Goal: Task Accomplishment & Management: Use online tool/utility

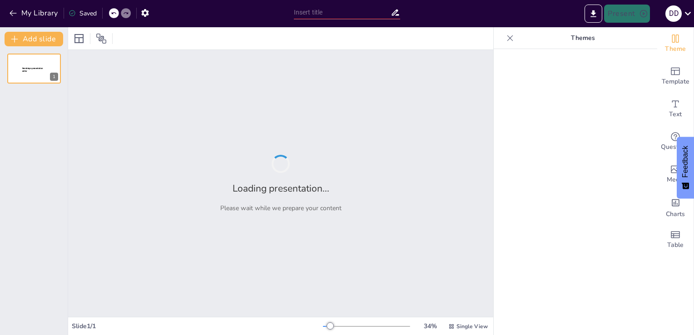
type input "Interconnections Between Family Life, Religion, and War in Ancient [GEOGRAPHIC_…"
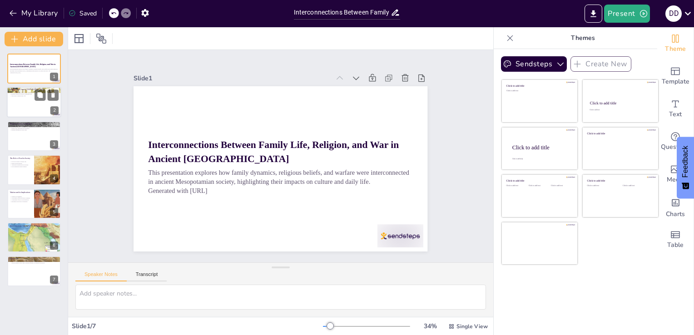
click at [25, 106] on div at bounding box center [34, 102] width 55 height 31
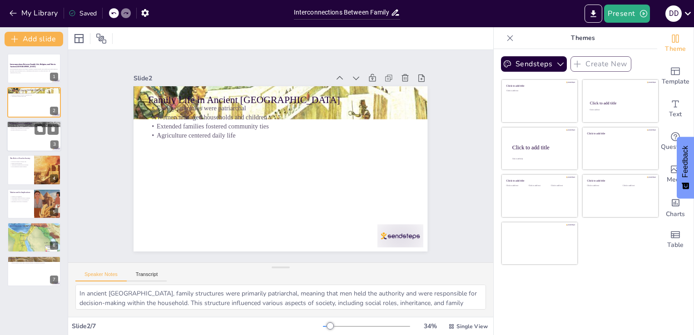
click at [21, 134] on div at bounding box center [34, 136] width 55 height 31
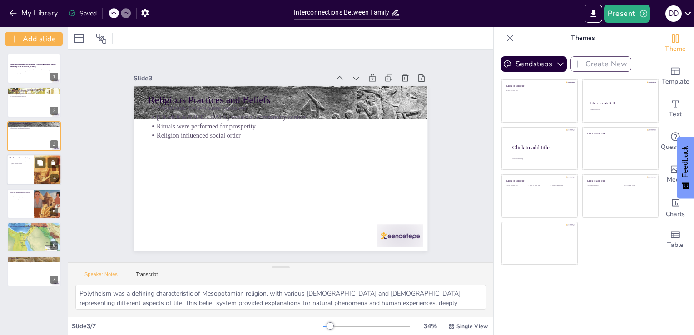
click at [18, 166] on p "Food expressed cultural identity" at bounding box center [21, 167] width 22 height 2
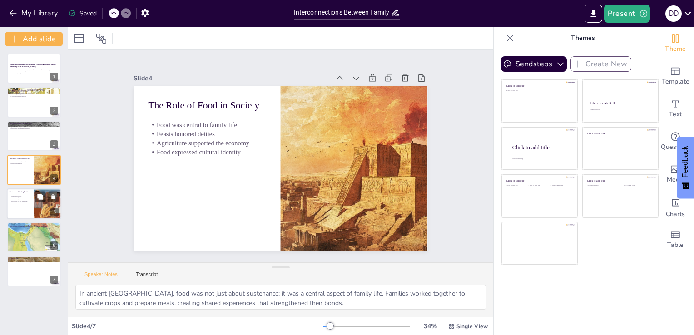
click at [19, 199] on p "Communities faced social instability" at bounding box center [21, 200] width 22 height 2
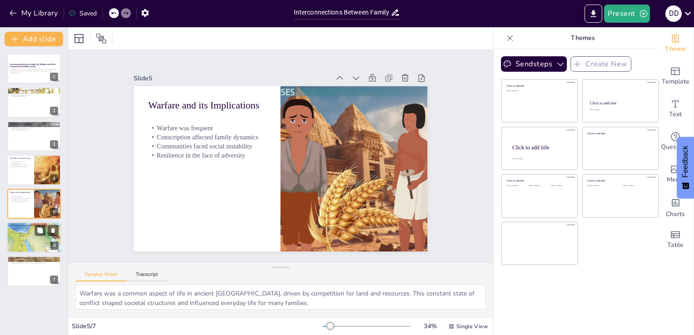
click at [22, 233] on p "Importance of understanding connections" at bounding box center [34, 234] width 49 height 2
type textarea "Family life was a crucial support system during times of conflict, providing em…"
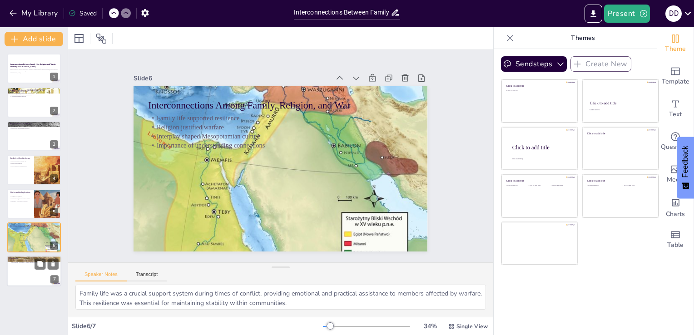
click at [27, 269] on div at bounding box center [34, 271] width 55 height 31
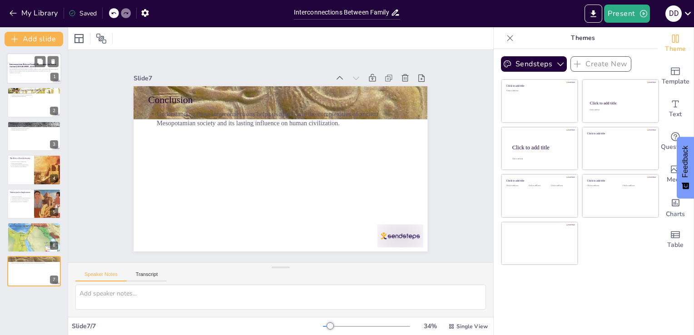
click at [27, 70] on p "This presentation explores how family dynamics, religious beliefs, and warfare …" at bounding box center [34, 70] width 49 height 3
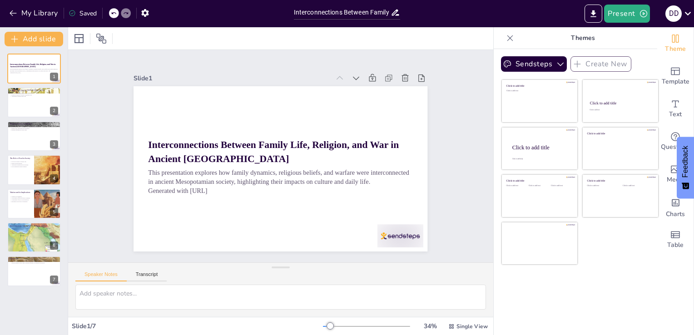
click at [579, 38] on p "Themes" at bounding box center [583, 38] width 131 height 22
click at [82, 40] on icon at bounding box center [79, 38] width 11 height 11
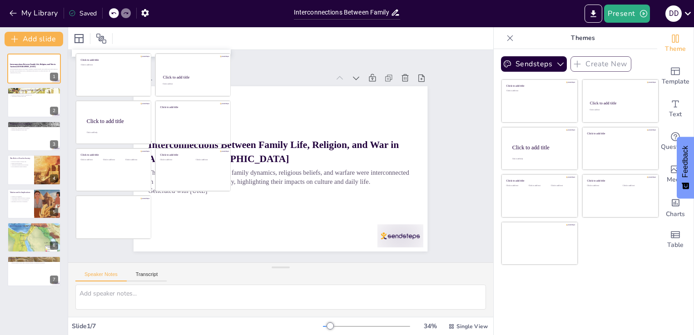
click at [156, 34] on div at bounding box center [280, 38] width 425 height 22
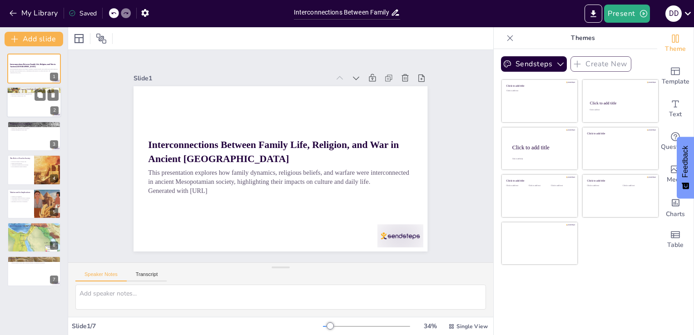
click at [27, 101] on div at bounding box center [34, 102] width 55 height 31
type textarea "In ancient [GEOGRAPHIC_DATA], family structures were primarily patriarchal, mea…"
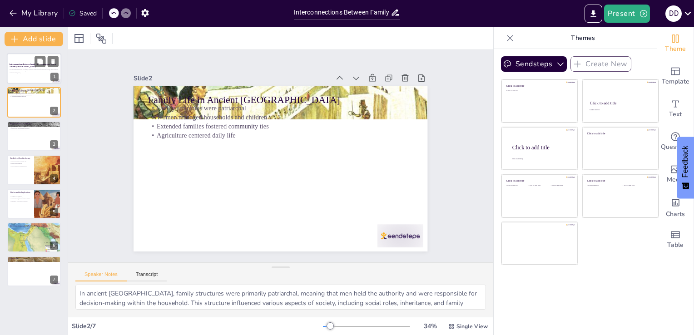
click at [10, 70] on p "This presentation explores how family dynamics, religious beliefs, and warfare …" at bounding box center [34, 70] width 49 height 3
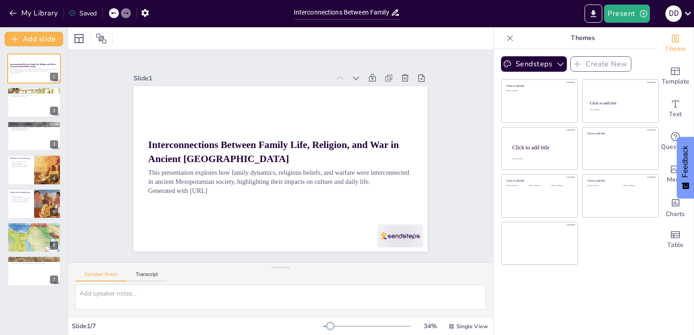
click at [691, 15] on icon at bounding box center [688, 13] width 12 height 12
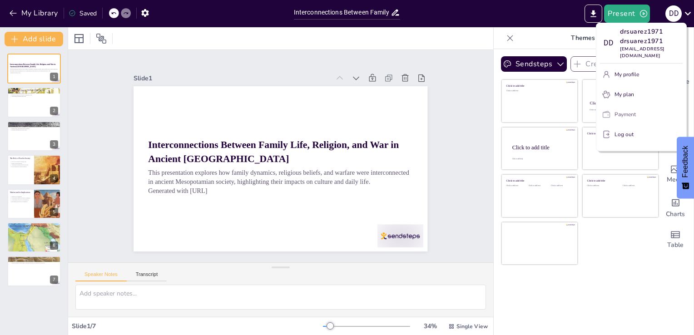
click at [624, 110] on p "Payment" at bounding box center [625, 114] width 21 height 8
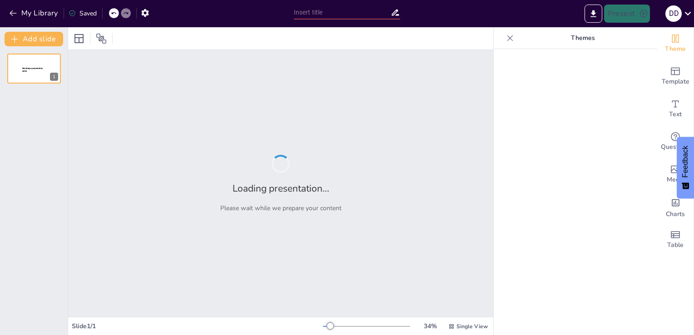
type input "Interconnections Between Family Life, Religion, and War in Ancient [GEOGRAPHIC_…"
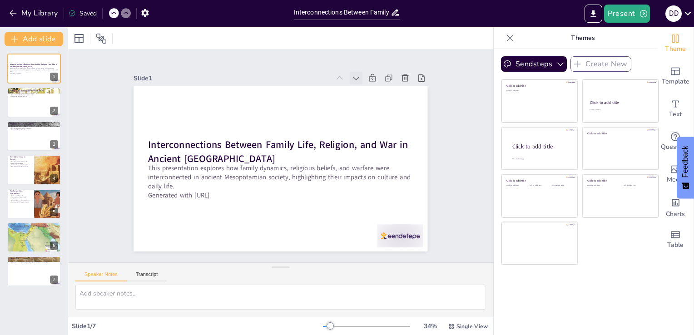
click at [359, 81] on icon at bounding box center [364, 86] width 10 height 10
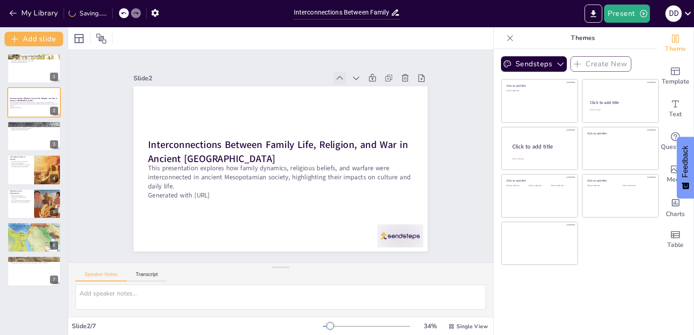
click at [343, 80] on icon at bounding box center [348, 85] width 10 height 10
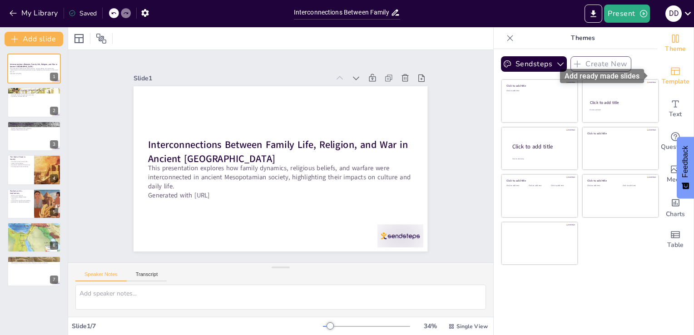
click at [671, 72] on icon "Add ready made slides" at bounding box center [675, 71] width 11 height 11
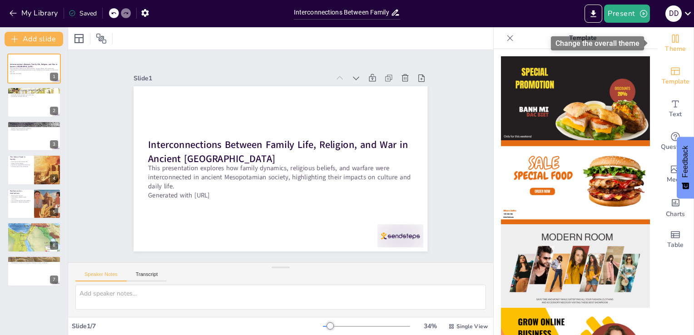
click at [669, 46] on span "Theme" at bounding box center [675, 49] width 21 height 10
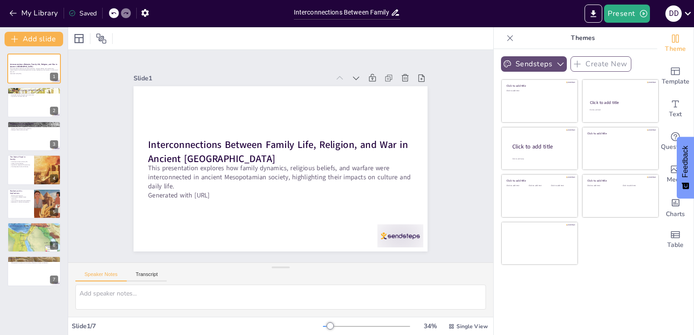
click at [556, 64] on icon "button" at bounding box center [560, 64] width 9 height 9
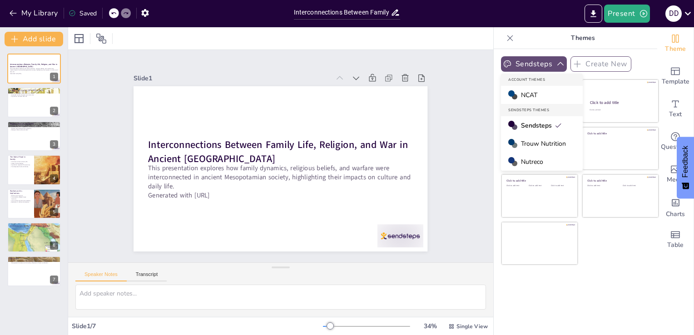
click at [531, 142] on span "Trouw Nutrition" at bounding box center [543, 144] width 45 height 9
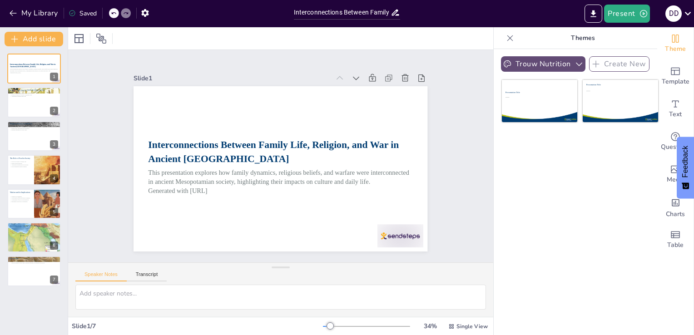
click at [575, 63] on icon "button" at bounding box center [579, 64] width 9 height 9
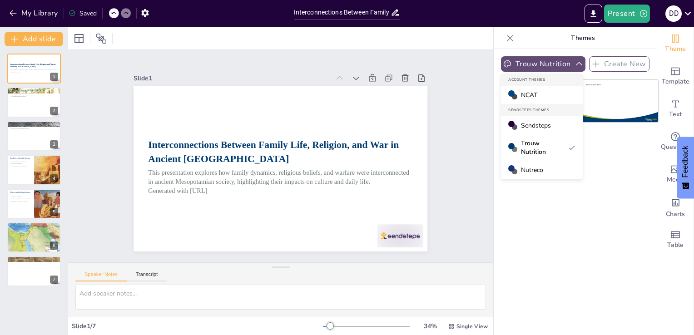
click at [532, 126] on span "Sendsteps" at bounding box center [536, 125] width 30 height 9
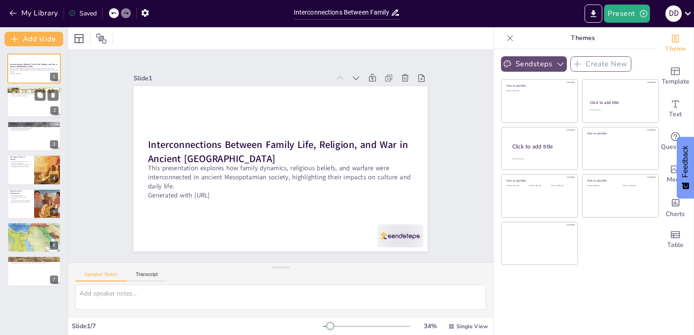
click at [18, 106] on div at bounding box center [34, 102] width 55 height 31
type textarea "In ancient [GEOGRAPHIC_DATA], family structures were primarily patriarchal, mea…"
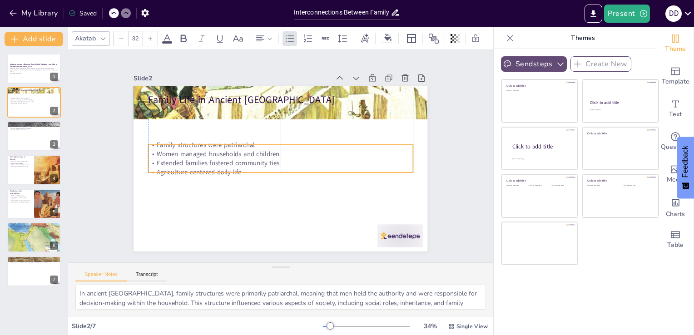
drag, startPoint x: 207, startPoint y: 122, endPoint x: 206, endPoint y: 159, distance: 36.8
click at [206, 159] on p "Extended families fostered community ties" at bounding box center [279, 163] width 261 height 64
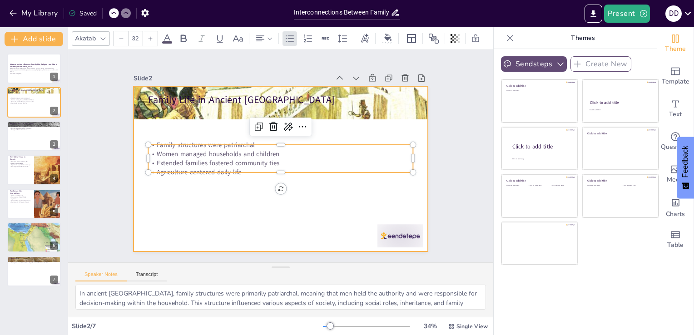
click at [208, 188] on div at bounding box center [280, 168] width 310 height 195
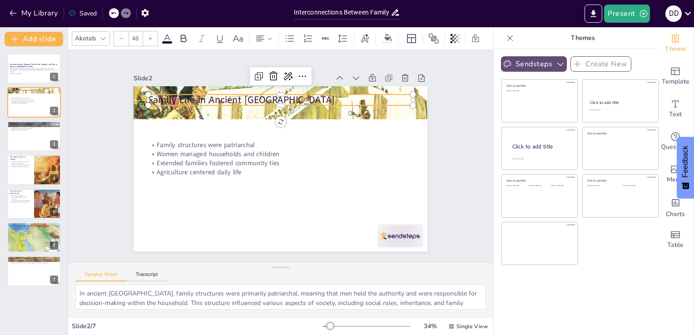
click at [222, 97] on p "Family Life in Ancient [GEOGRAPHIC_DATA]" at bounding box center [287, 100] width 264 height 41
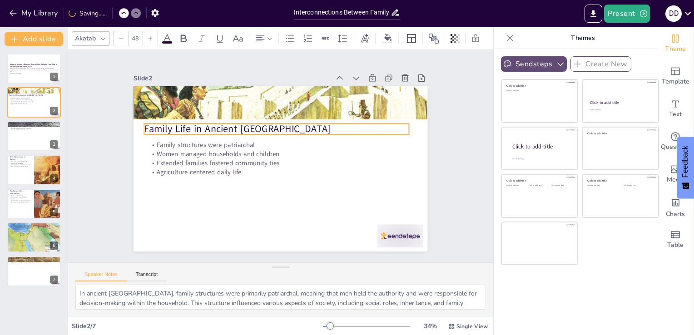
drag, startPoint x: 222, startPoint y: 97, endPoint x: 218, endPoint y: 126, distance: 29.4
click at [218, 126] on p "Family Life in Ancient [GEOGRAPHIC_DATA]" at bounding box center [277, 129] width 264 height 14
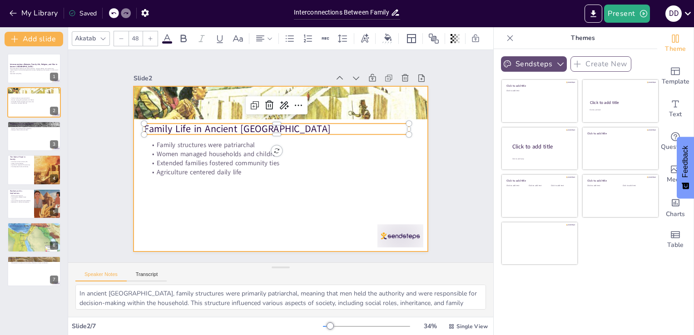
click at [269, 210] on div at bounding box center [280, 168] width 310 height 195
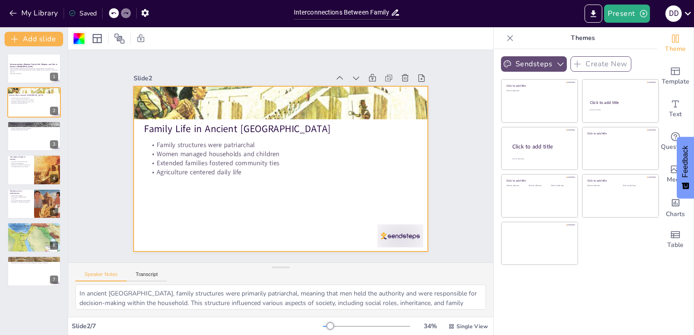
click at [80, 38] on div at bounding box center [79, 38] width 11 height 11
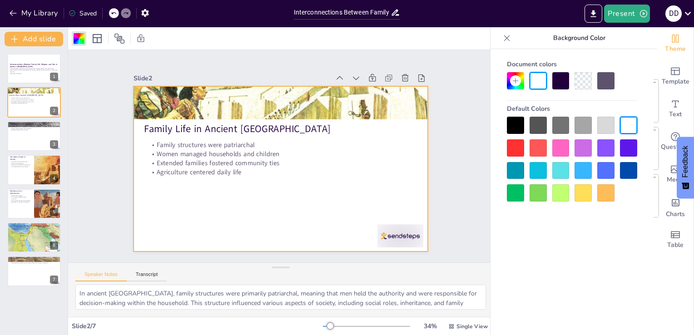
click at [504, 37] on icon at bounding box center [507, 38] width 9 height 9
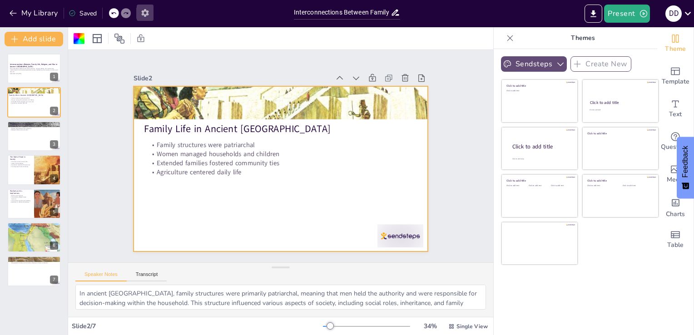
click at [145, 13] on icon "button" at bounding box center [145, 13] width 10 height 10
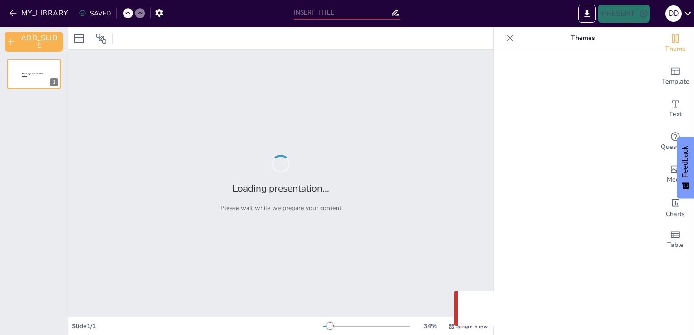
type input "Interconnections Between Family Life, Religion, and War in Ancient [GEOGRAPHIC_…"
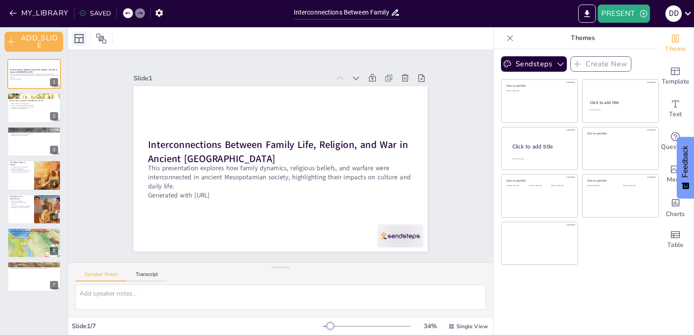
click at [76, 37] on icon at bounding box center [79, 38] width 11 height 11
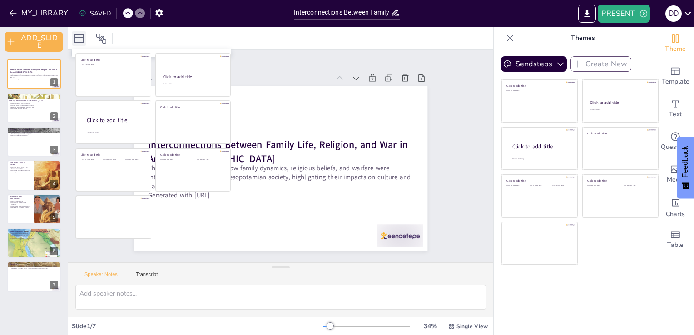
click at [76, 37] on icon at bounding box center [79, 38] width 11 height 11
click at [258, 61] on div "Slide 1 Interconnections Between Family Life, Religion, and War in [GEOGRAPHIC_…" at bounding box center [281, 156] width 313 height 220
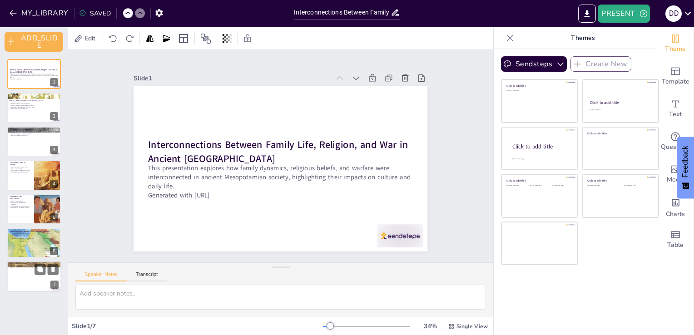
click at [38, 279] on div at bounding box center [34, 277] width 55 height 31
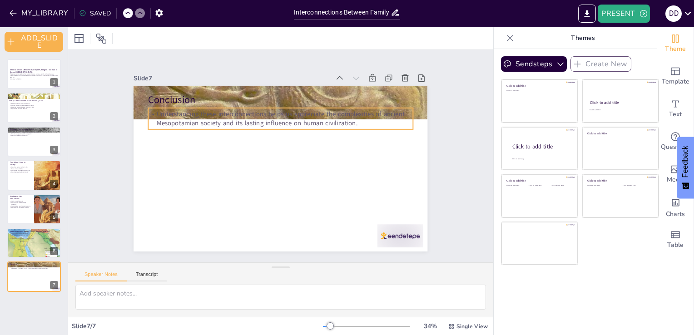
click at [195, 119] on p "Understanding these interconnections helps us appreciate the complexities of an…" at bounding box center [288, 119] width 263 height 73
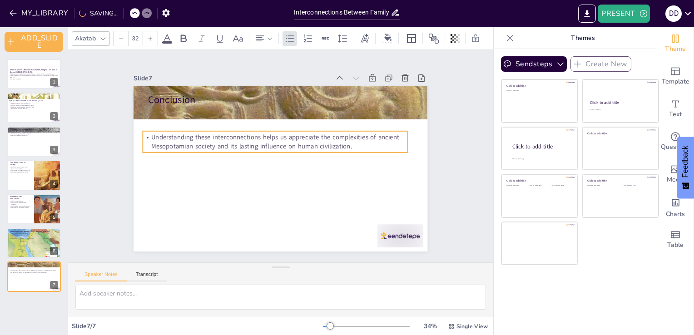
drag, startPoint x: 195, startPoint y: 109, endPoint x: 190, endPoint y: 132, distance: 23.8
click at [190, 132] on p "Understanding these interconnections helps us appreciate the complexities of an…" at bounding box center [279, 140] width 257 height 99
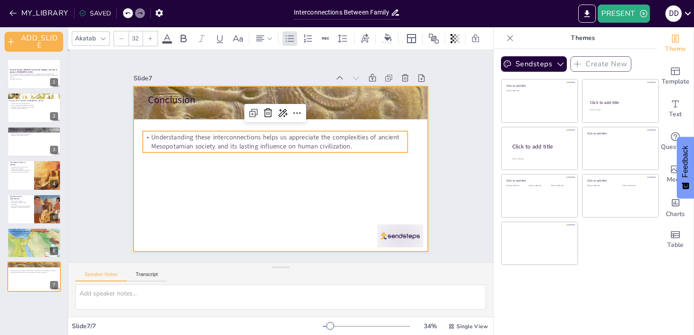
click at [185, 180] on div at bounding box center [281, 168] width 294 height 165
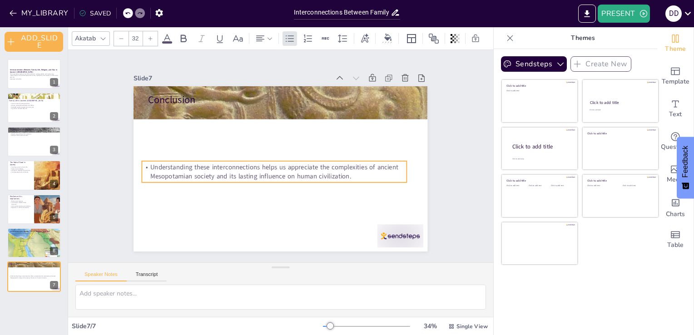
drag, startPoint x: 236, startPoint y: 139, endPoint x: 235, endPoint y: 169, distance: 30.0
click at [235, 169] on p "Understanding these interconnections helps us appreciate the complexities of an…" at bounding box center [271, 170] width 263 height 73
type input "48"
click at [178, 99] on p "Conclusion" at bounding box center [287, 100] width 264 height 41
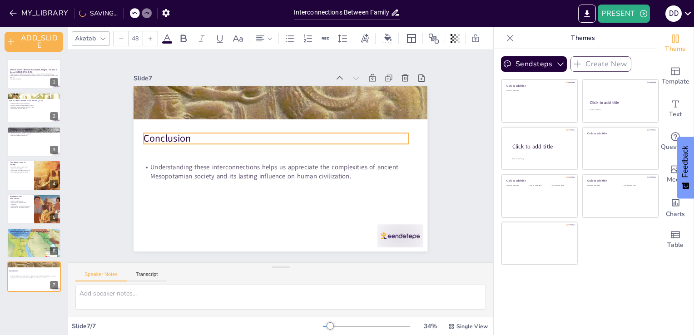
drag, startPoint x: 176, startPoint y: 97, endPoint x: 171, endPoint y: 136, distance: 38.9
click at [171, 136] on p "Conclusion" at bounding box center [276, 139] width 264 height 14
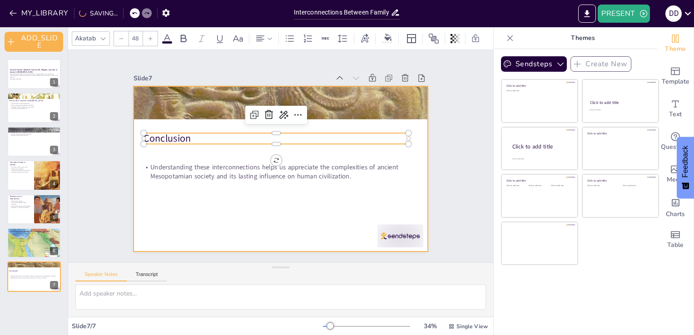
click at [236, 206] on div at bounding box center [280, 168] width 310 height 195
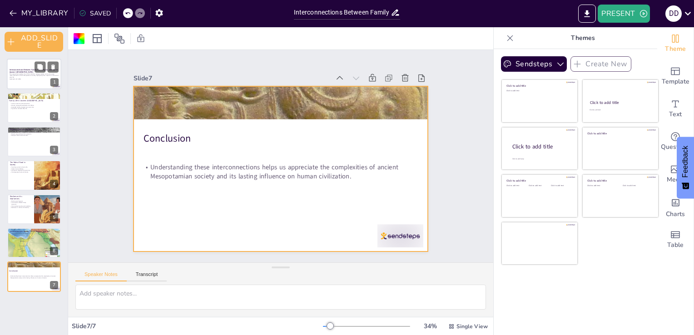
click at [23, 66] on div at bounding box center [34, 74] width 55 height 31
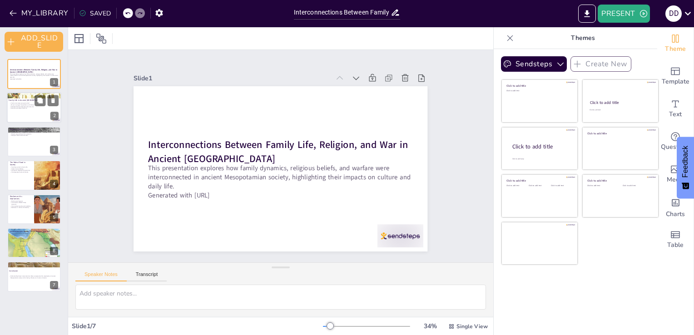
click at [18, 108] on p "Agriculture centered daily life" at bounding box center [34, 109] width 49 height 2
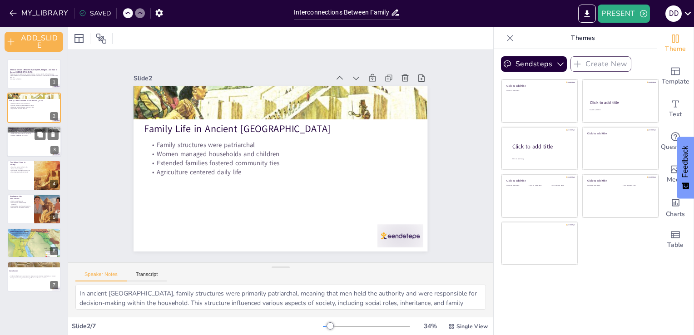
click at [20, 143] on div at bounding box center [34, 141] width 55 height 31
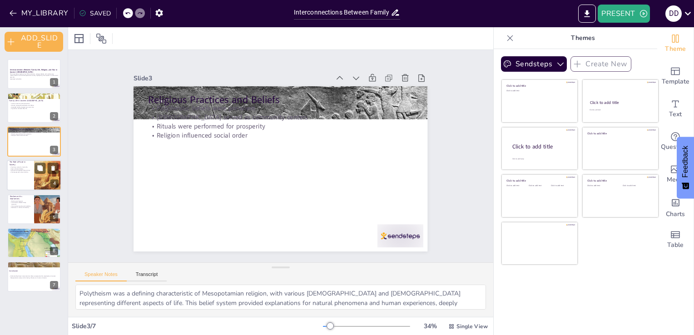
click at [22, 175] on div at bounding box center [34, 175] width 55 height 31
type textarea "In ancient Mesopotamia, food was not just about sustenance; it was a central as…"
